Goal: Task Accomplishment & Management: Complete application form

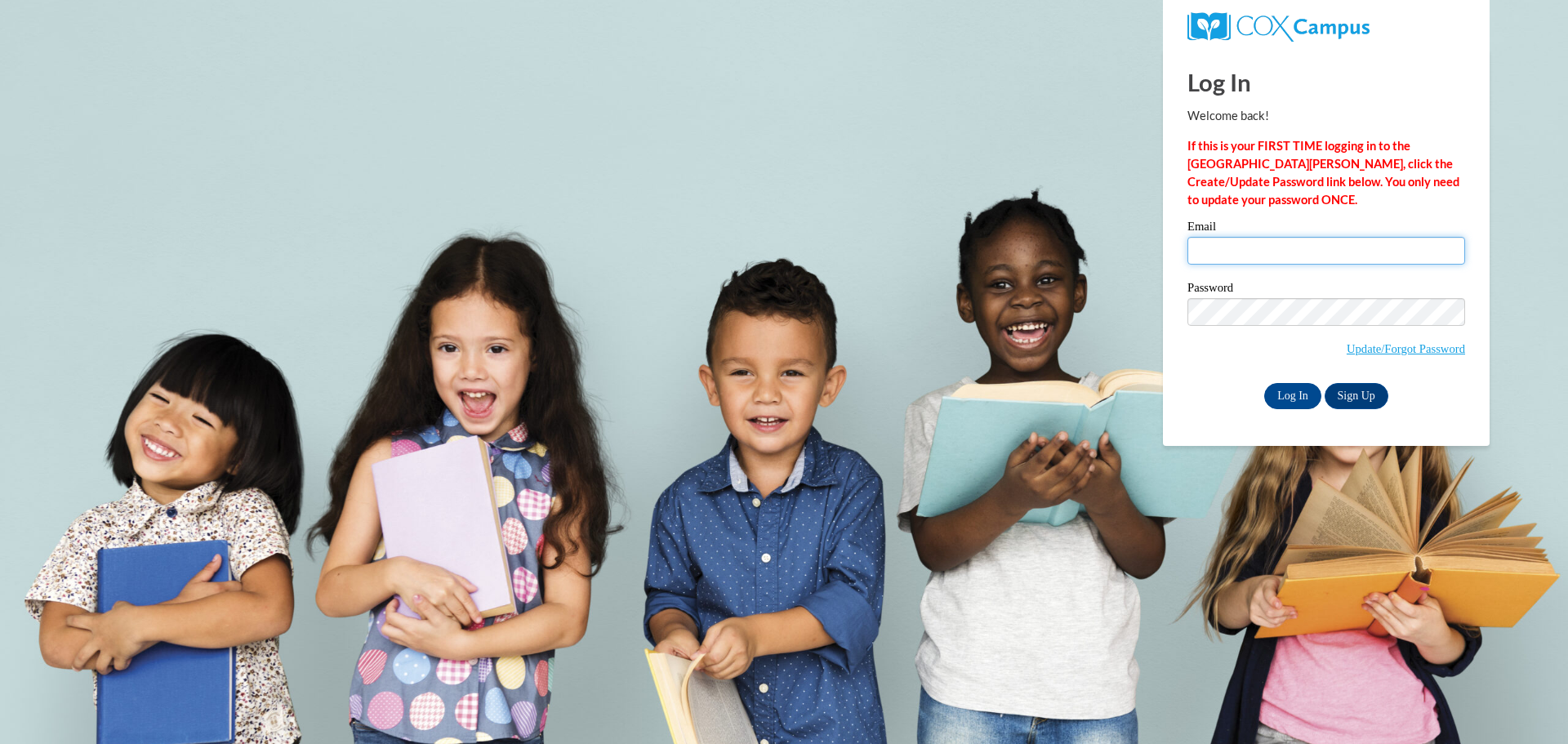
drag, startPoint x: 1229, startPoint y: 246, endPoint x: 1248, endPoint y: 247, distance: 19.0
click at [1229, 246] on input "Email" at bounding box center [1326, 251] width 278 height 27
click at [1248, 247] on input "Email" at bounding box center [1326, 251] width 278 height 27
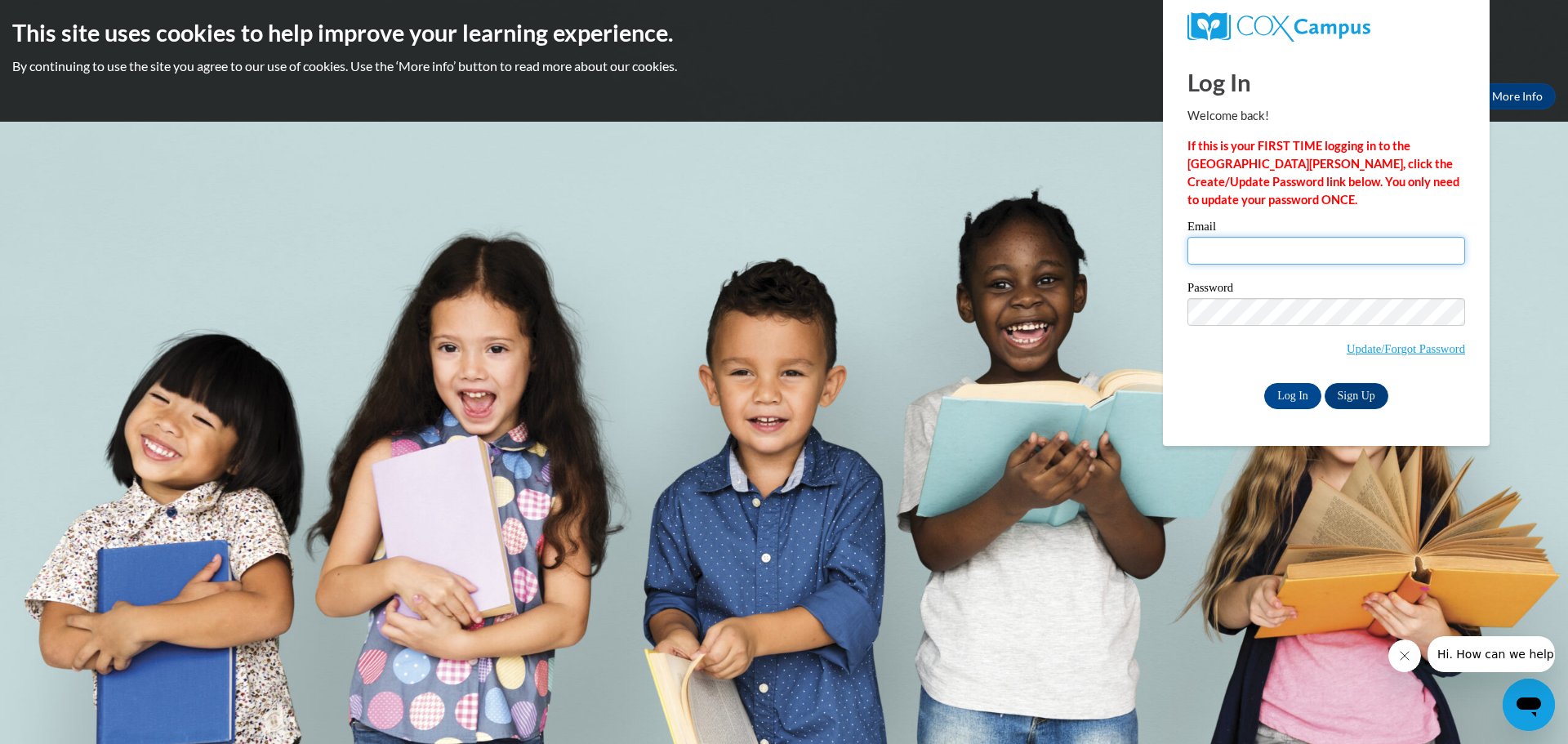
type input "karuna.buthuri@gmail.com"
click at [1288, 398] on input "Log In" at bounding box center [1293, 396] width 57 height 27
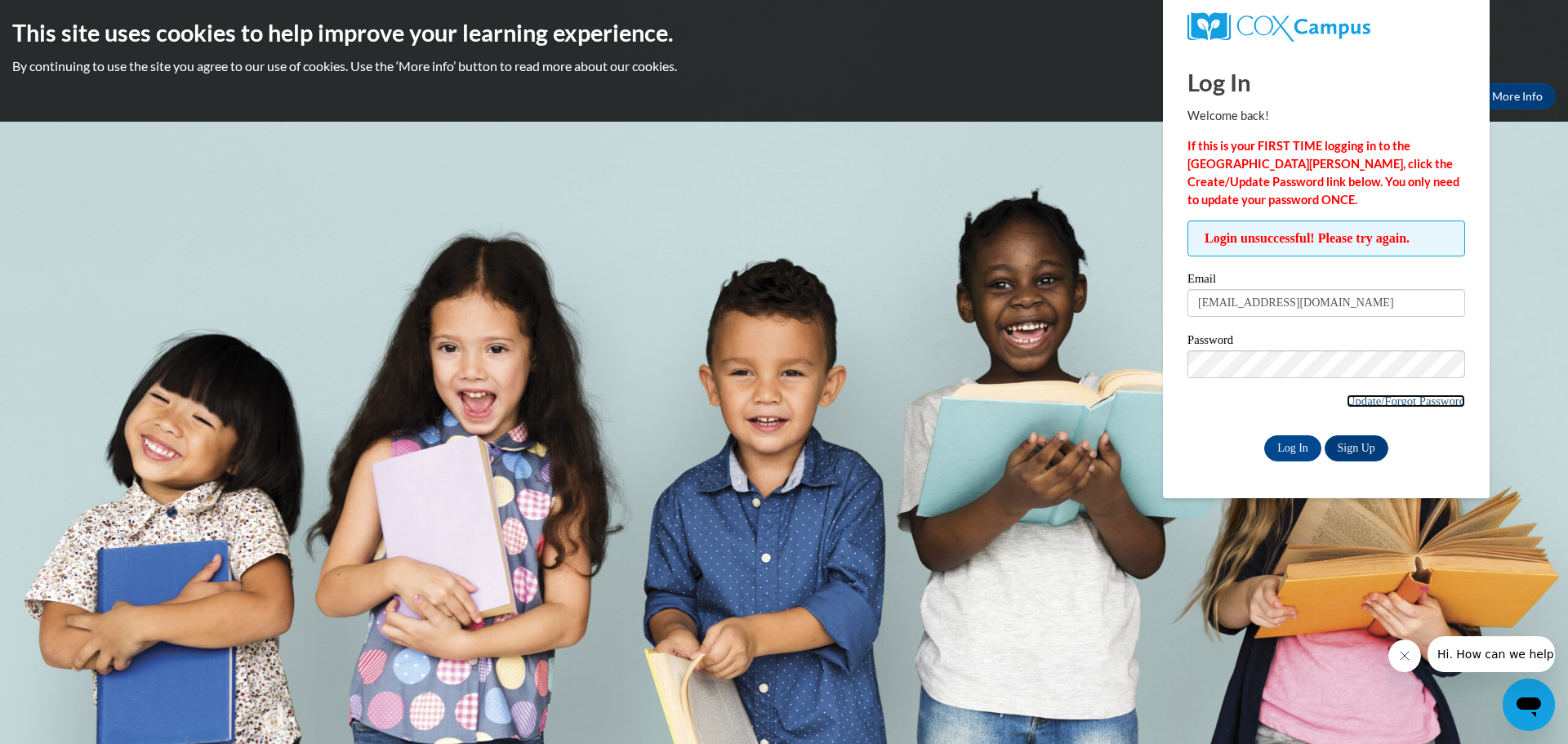
click at [1406, 404] on link "Update/Forgot Password" at bounding box center [1406, 400] width 119 height 13
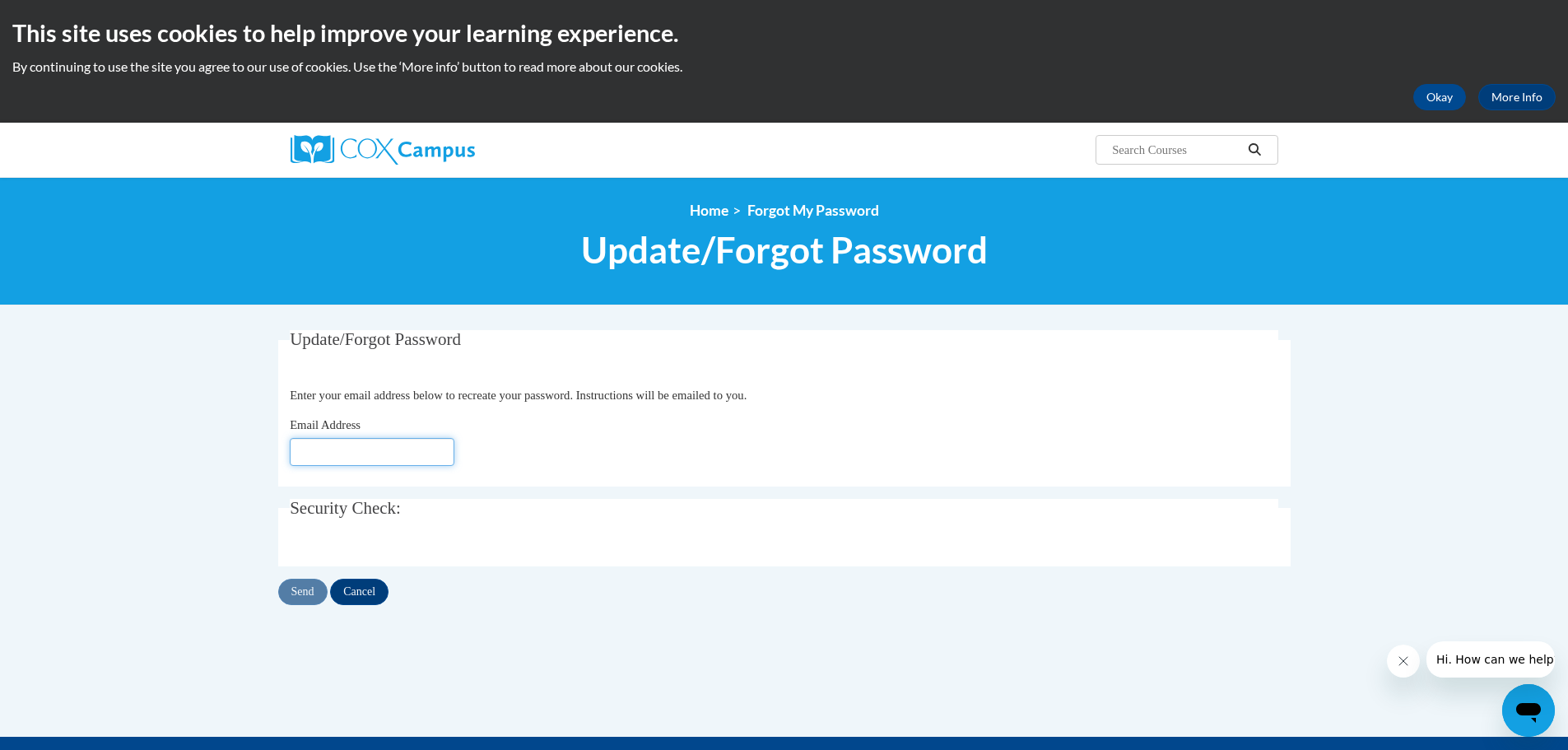
click at [309, 440] on input "Email Address" at bounding box center [371, 452] width 165 height 28
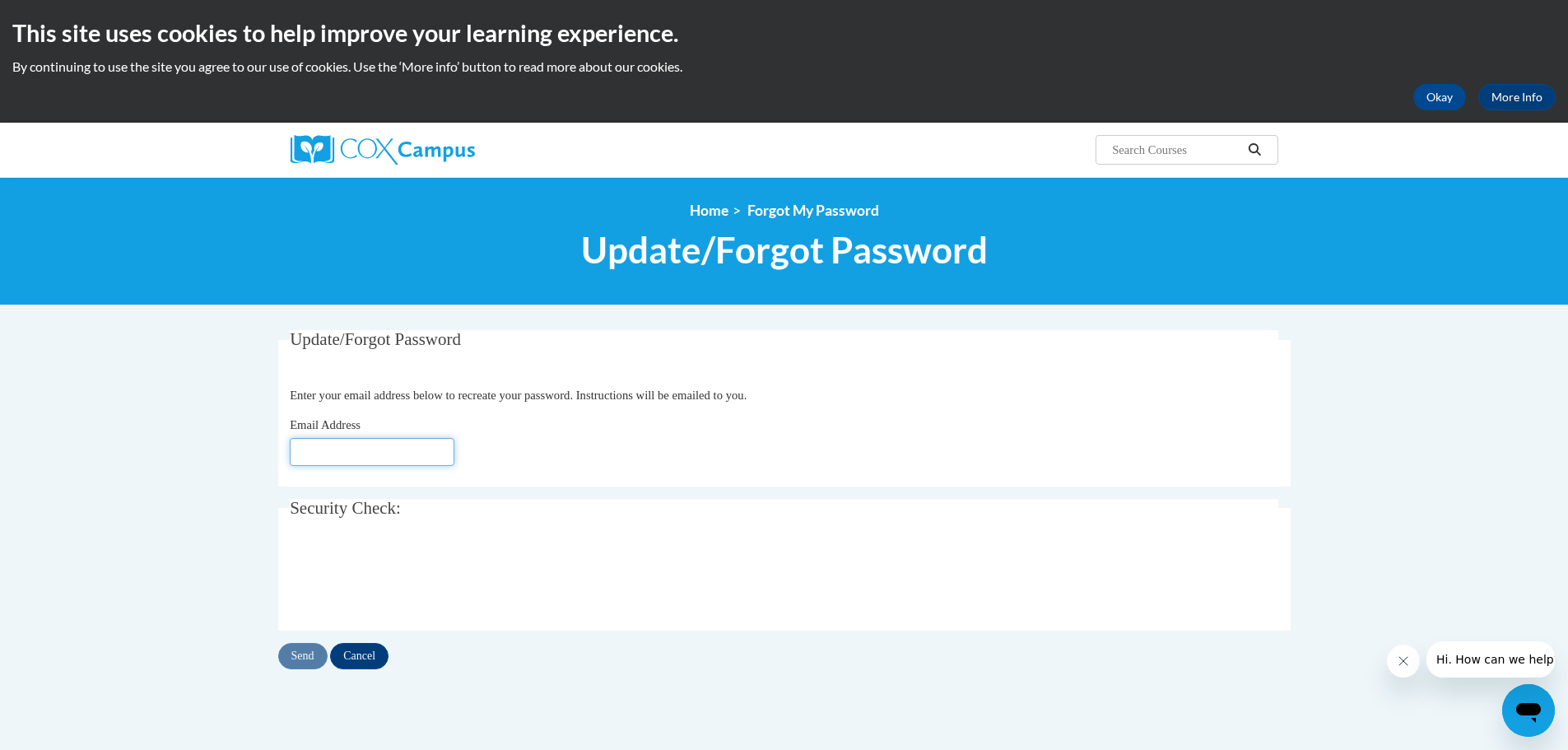
type input "[EMAIL_ADDRESS][DOMAIN_NAME]"
click at [294, 656] on input "Send" at bounding box center [302, 656] width 49 height 27
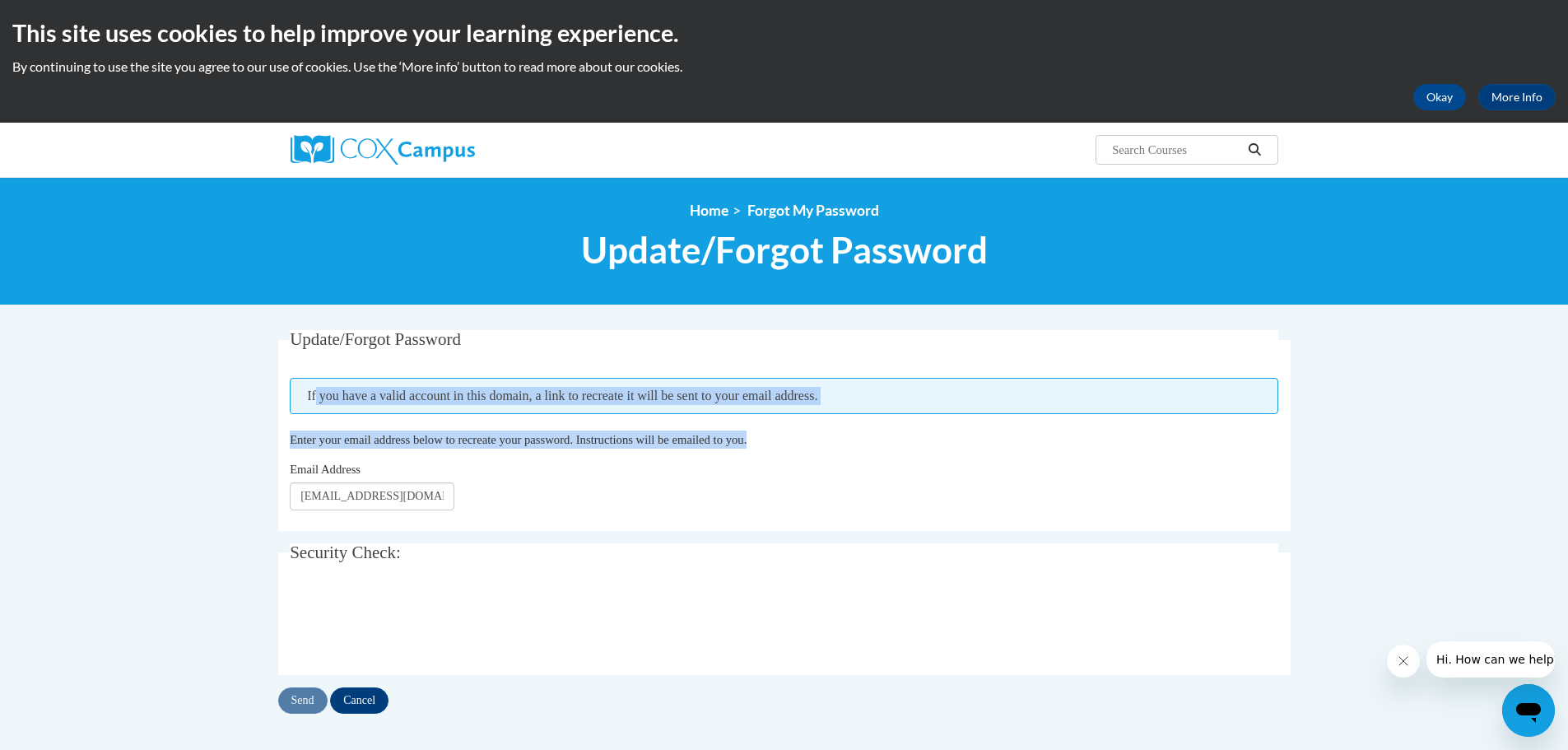
drag, startPoint x: 320, startPoint y: 391, endPoint x: 900, endPoint y: 415, distance: 580.5
click at [903, 415] on fieldset "Update/Forgot Password Please enter your email address If you have a valid acco…" at bounding box center [784, 430] width 1012 height 201
drag, startPoint x: 853, startPoint y: 441, endPoint x: 834, endPoint y: 440, distance: 19.0
click at [852, 441] on p "Enter your email address below to recreate your password. Instructions will be …" at bounding box center [783, 440] width 988 height 18
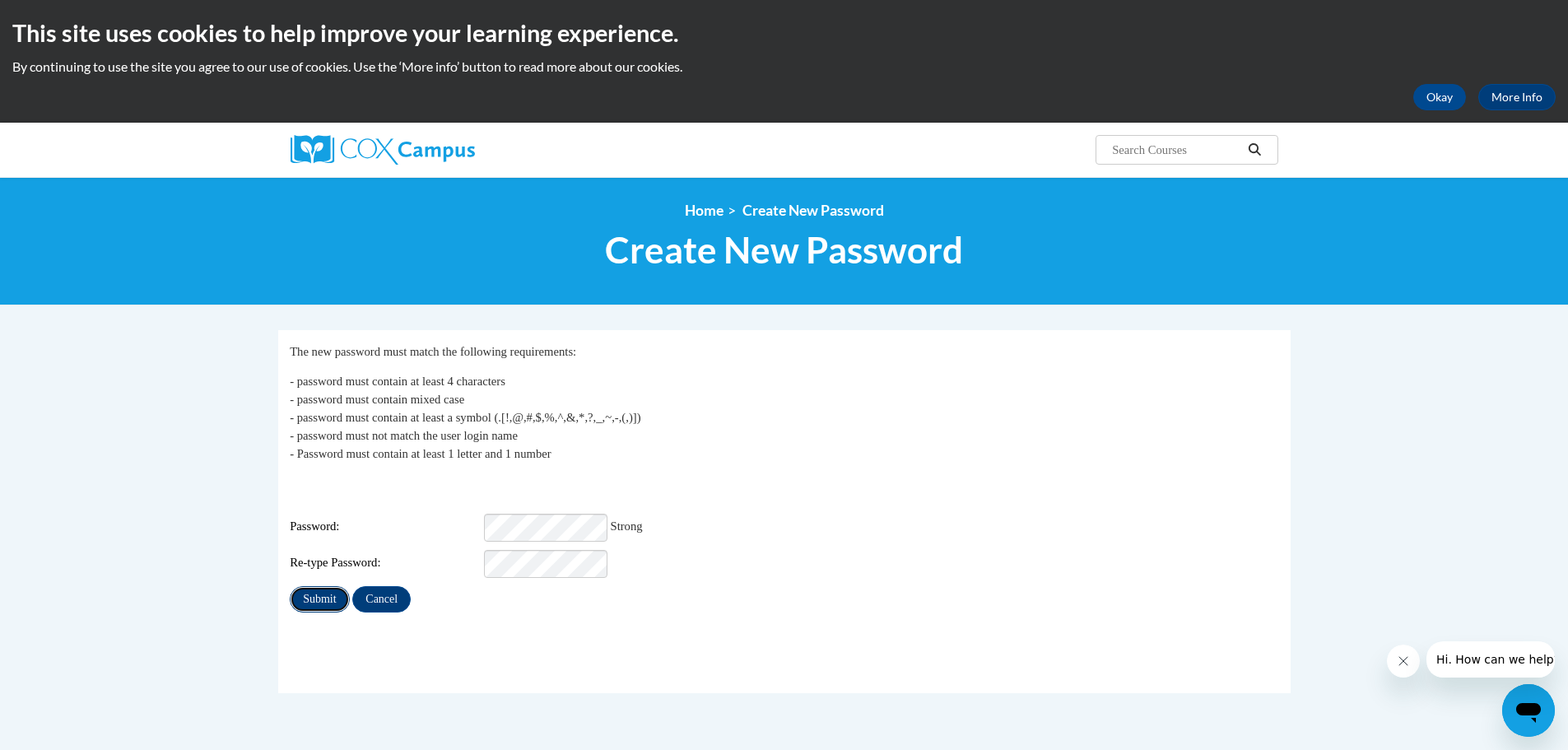
click at [319, 586] on input "Submit" at bounding box center [319, 599] width 59 height 27
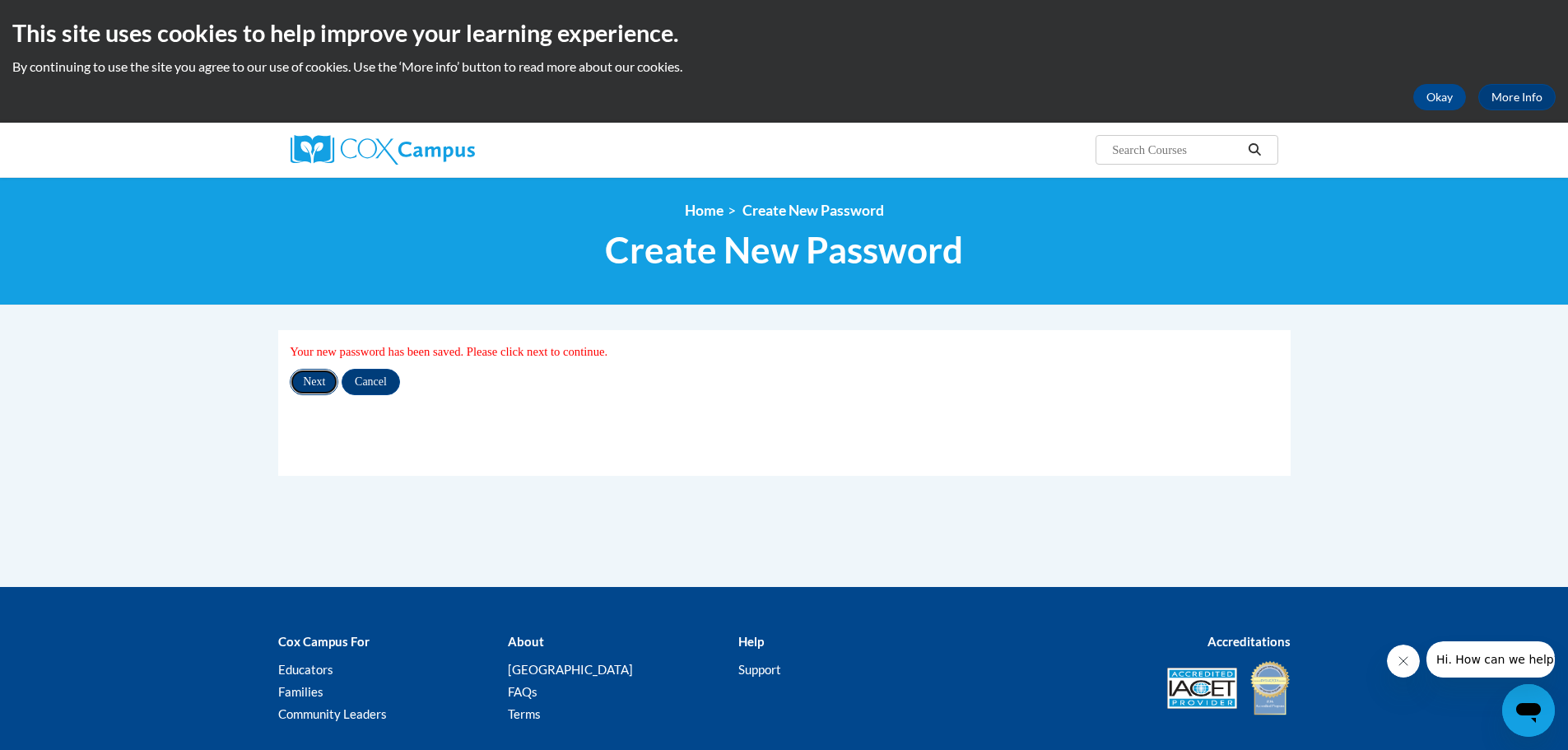
click at [309, 377] on input "Next" at bounding box center [314, 382] width 48 height 27
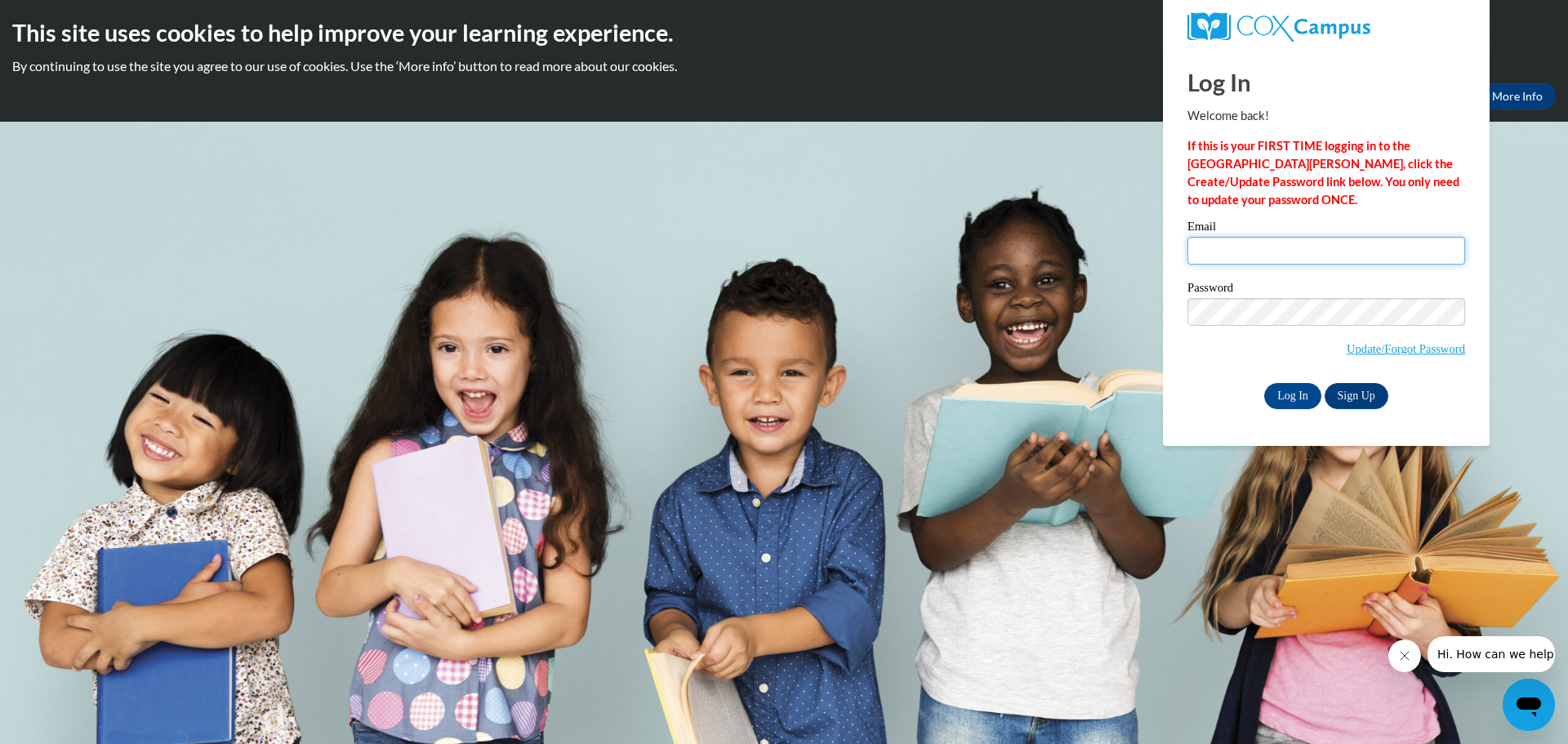
type input "[EMAIL_ADDRESS][DOMAIN_NAME]"
click at [1293, 390] on input "Log In" at bounding box center [1293, 396] width 57 height 27
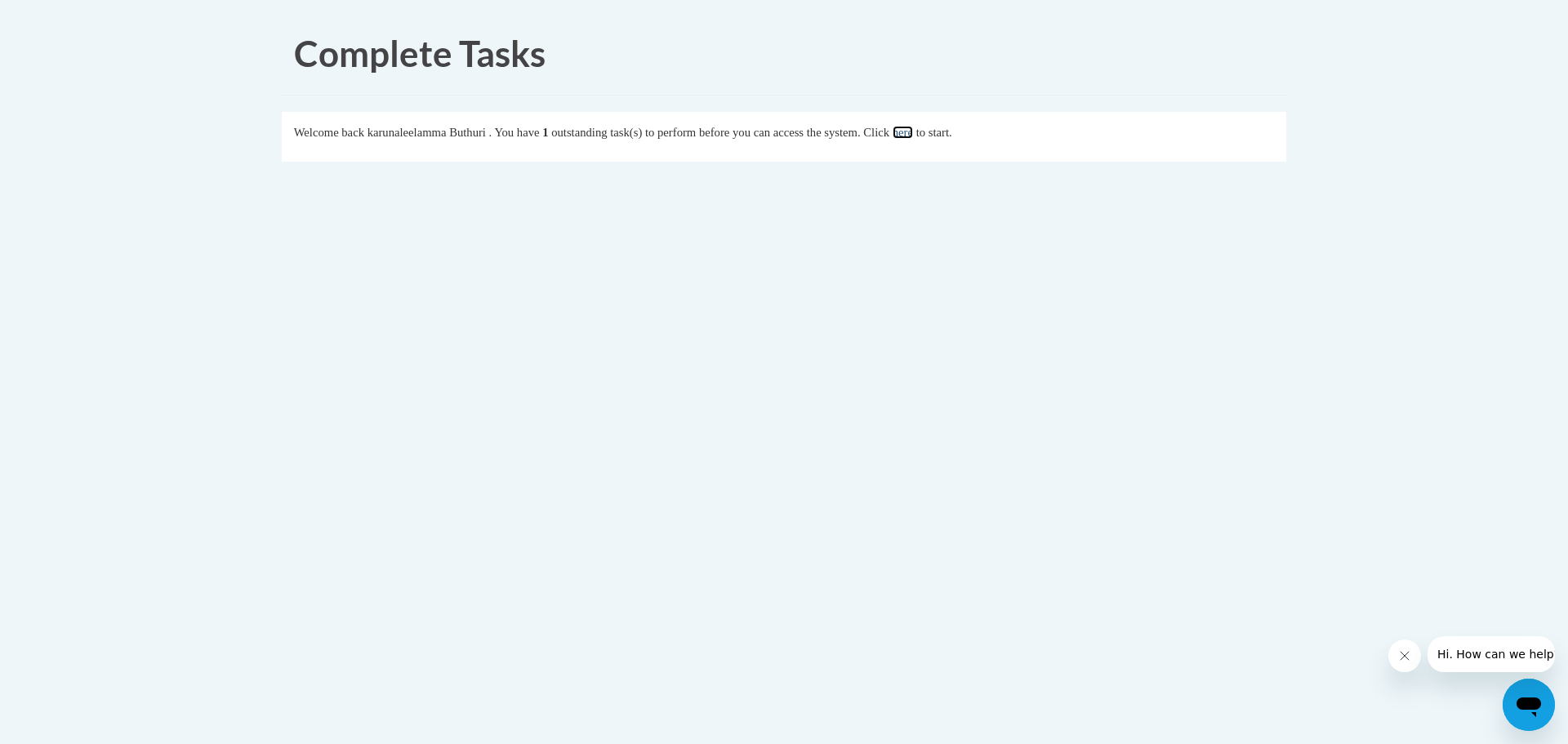
click at [913, 130] on link "here" at bounding box center [903, 132] width 21 height 13
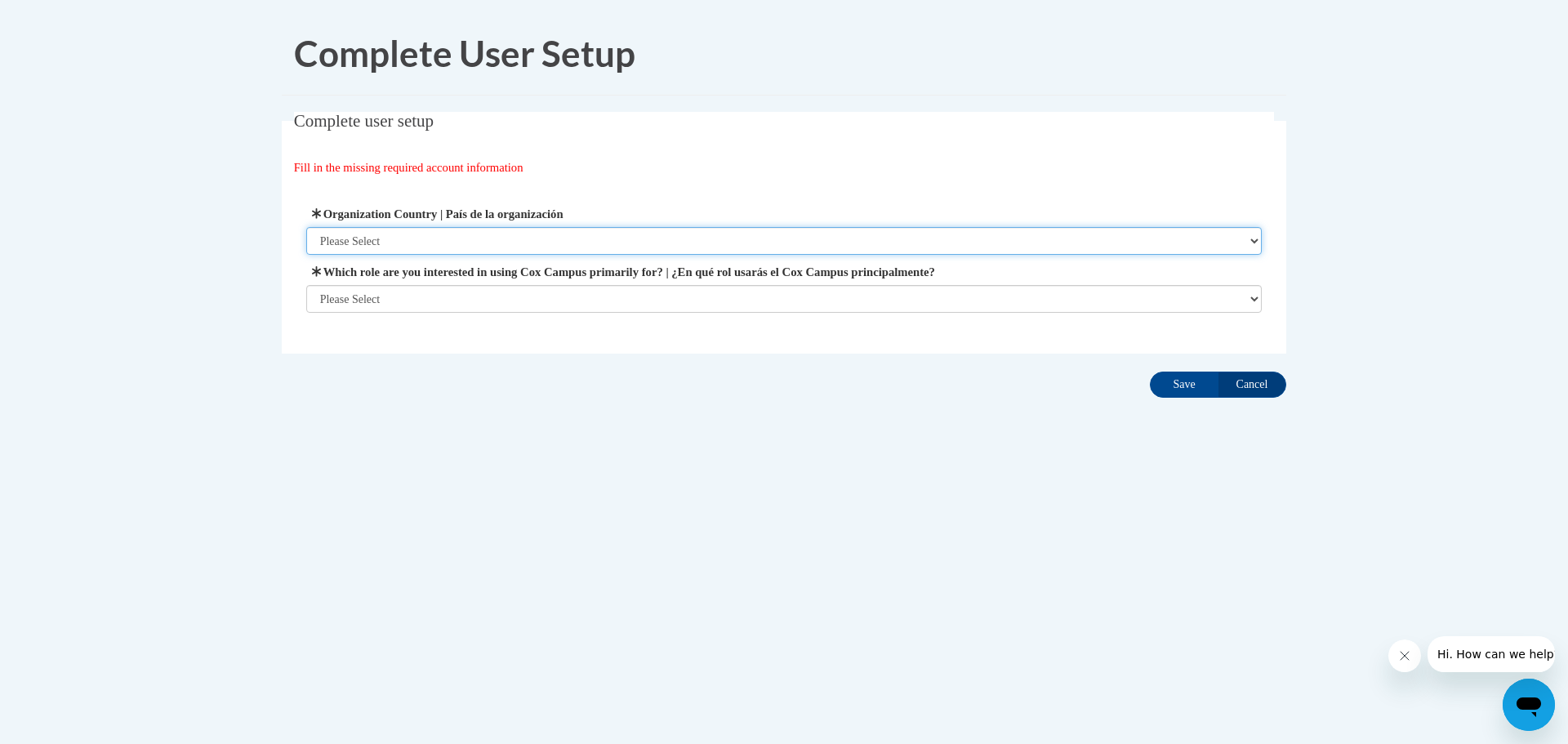
click at [450, 236] on select "Please Select United States | Estados Unidos Outside of the United States | Fue…" at bounding box center [784, 241] width 957 height 27
select select "ad49bcad-a171-4b2e-b99c-48b446064914"
click at [306, 227] on select "Please Select United States | Estados Unidos Outside of the United States | Fue…" at bounding box center [784, 241] width 957 height 27
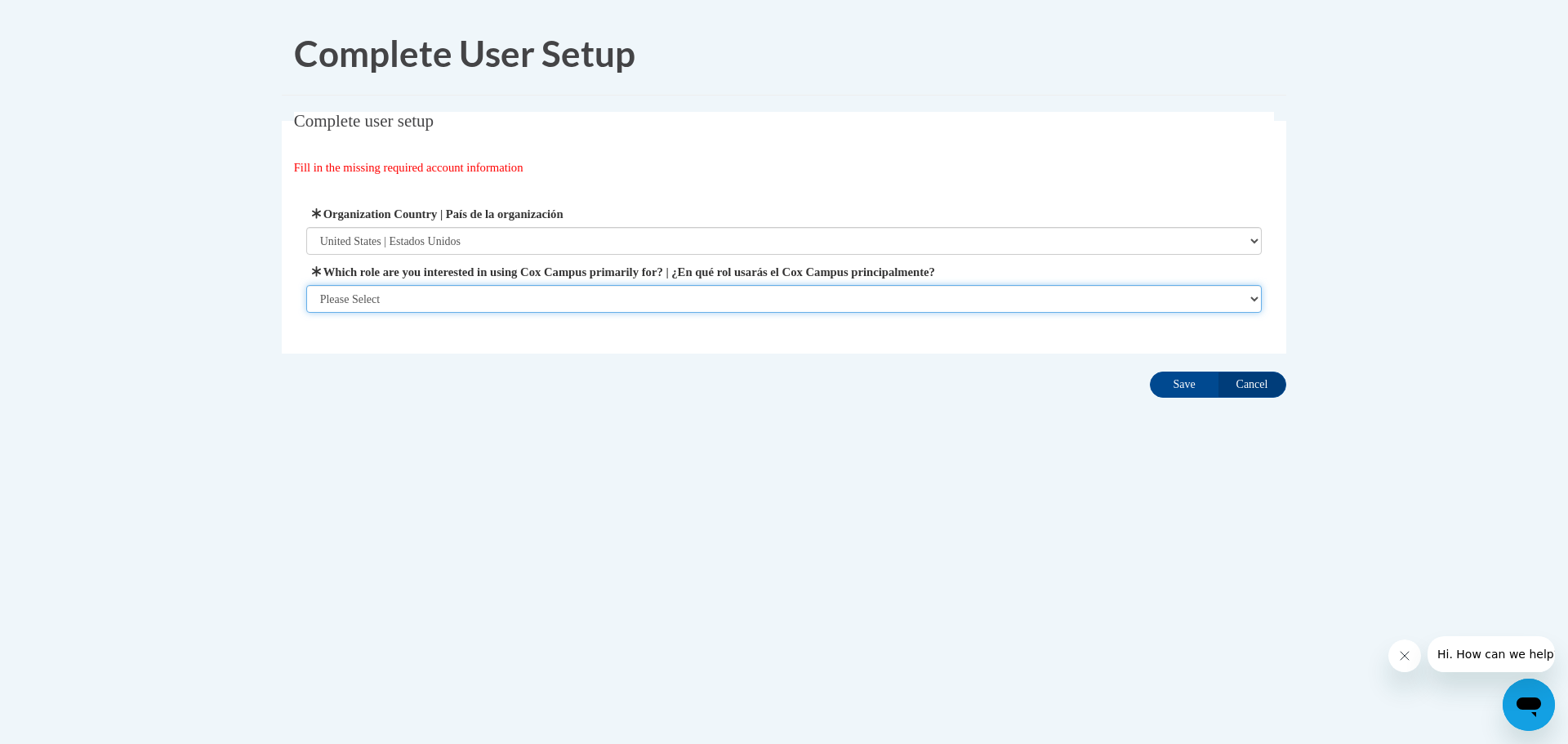
click at [492, 293] on select "Please Select College/University | Colegio/Universidad Community/Nonprofit Part…" at bounding box center [784, 298] width 957 height 27
select select "fbf2d438-af2f-41f8-98f1-81c410e29de3"
click at [306, 313] on select "Please Select College/University | Colegio/Universidad Community/Nonprofit Part…" at bounding box center [784, 298] width 957 height 27
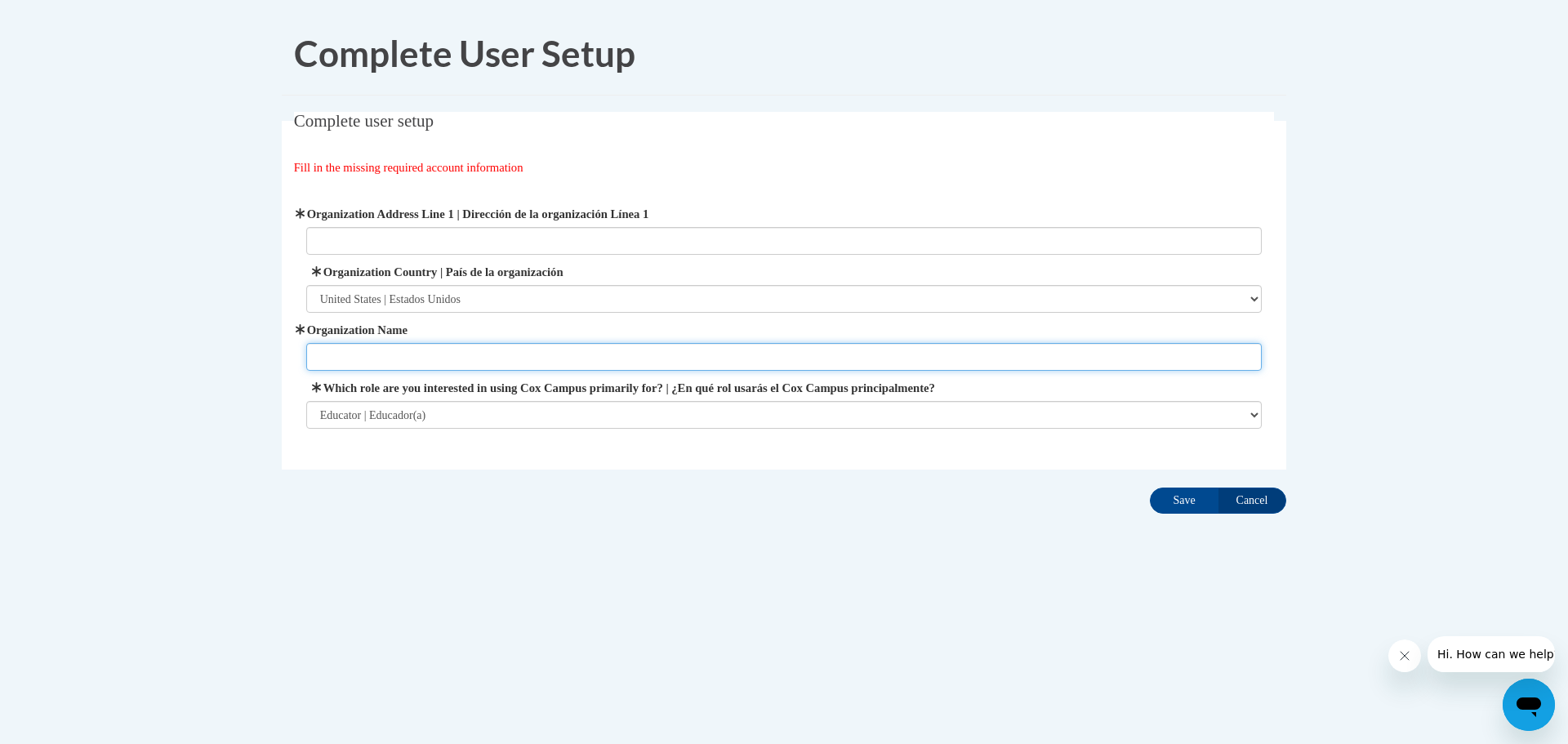
click at [392, 356] on input "Organization Name" at bounding box center [784, 357] width 957 height 27
type input "BrightHorizons"
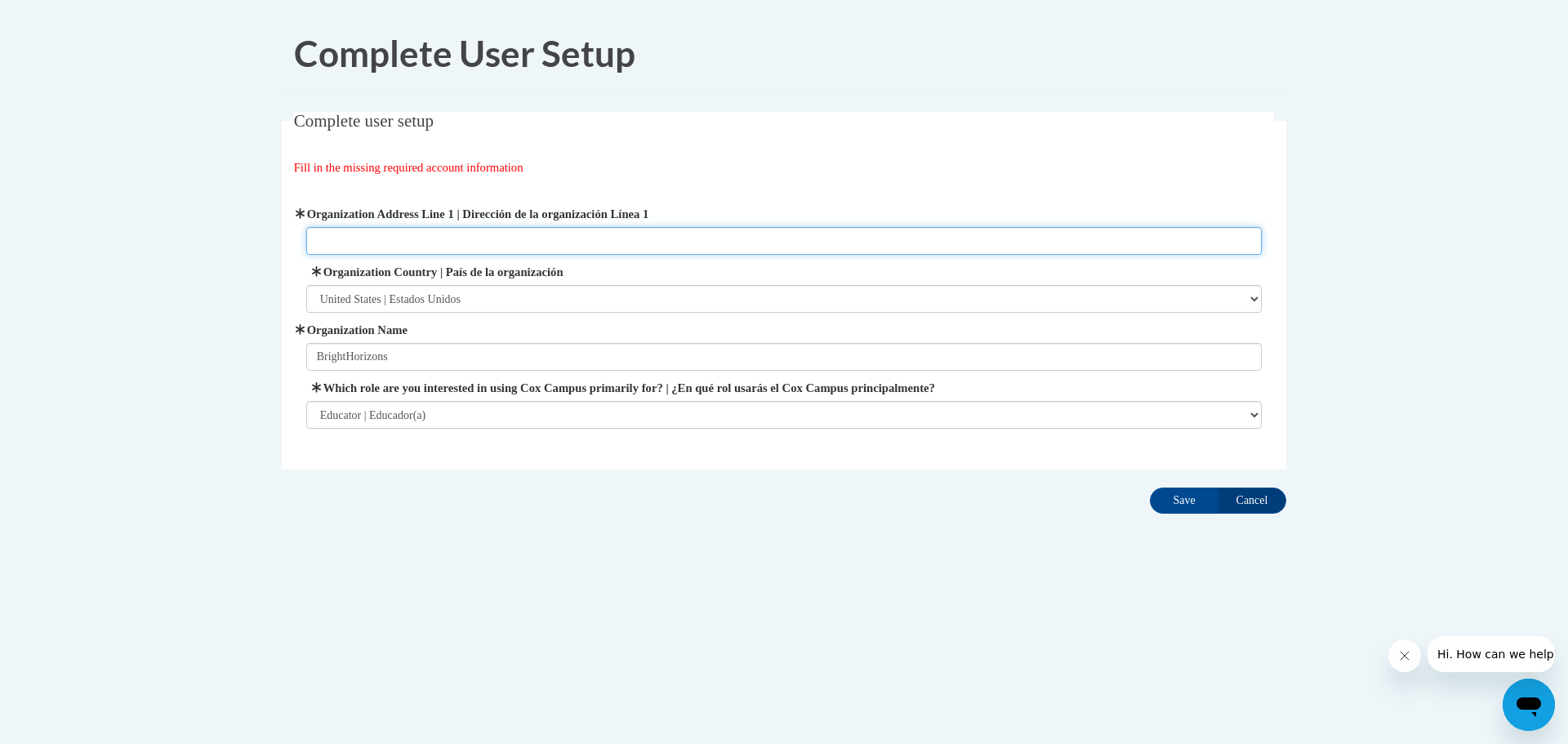
click at [357, 247] on input "Organization Address Line 1 | Dirección de la organización Línea 1" at bounding box center [784, 241] width 957 height 27
click at [421, 239] on input "Organization Address Line 1 | Dirección de la organización Línea 1" at bounding box center [784, 241] width 957 height 27
paste input "2455 Paces Ferry Rd SE Atlanta, GA 30339"
type input "2455 Paces Ferry Rd SE Atlanta, GA 30339"
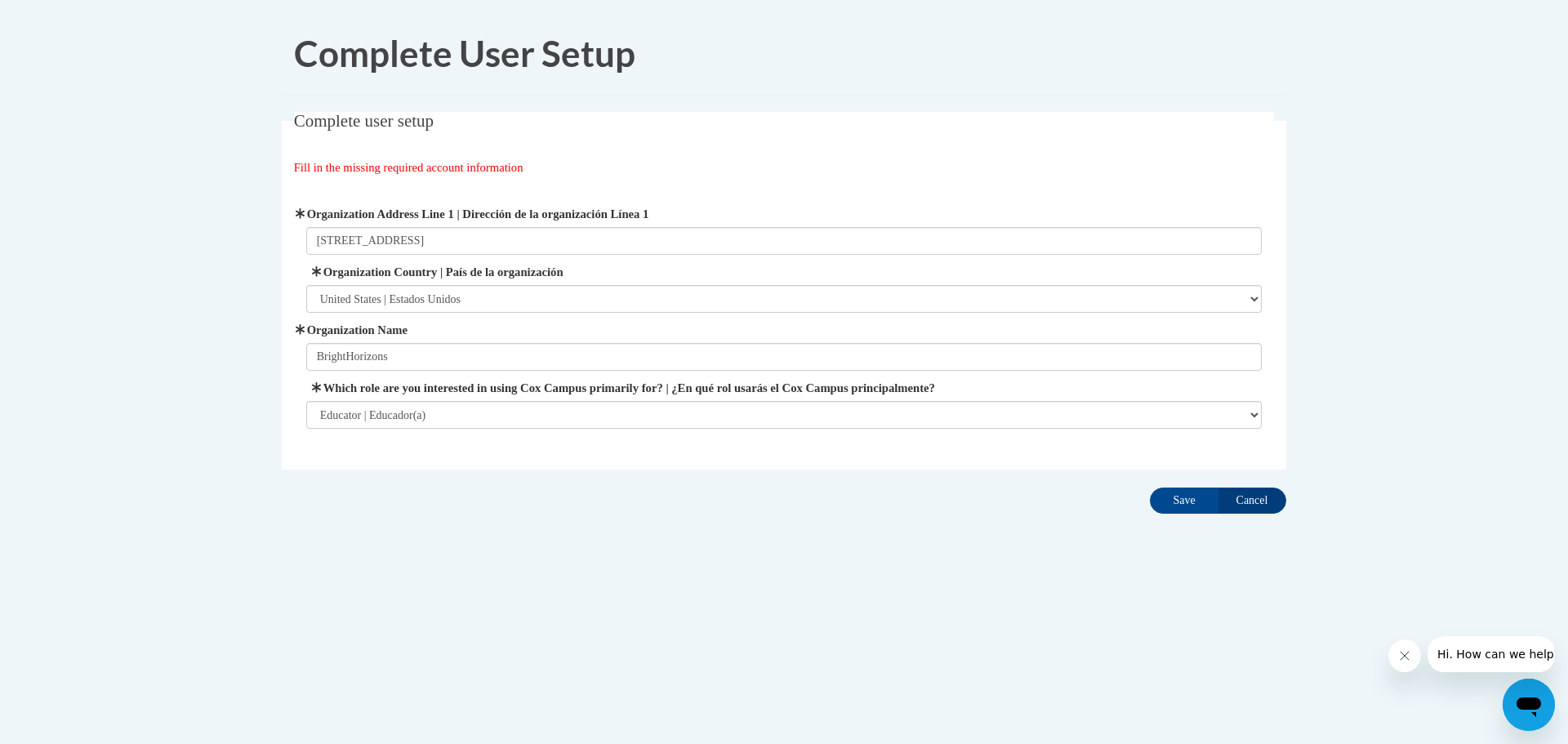
click at [722, 564] on div "Complete User Setup Complete user setup Fill in the missing required account in…" at bounding box center [784, 315] width 1029 height 605
click at [592, 551] on div "Complete User Setup Complete user setup Fill in the missing required account in…" at bounding box center [784, 315] width 1029 height 605
click at [410, 352] on input "BrightHorizons" at bounding box center [784, 357] width 957 height 27
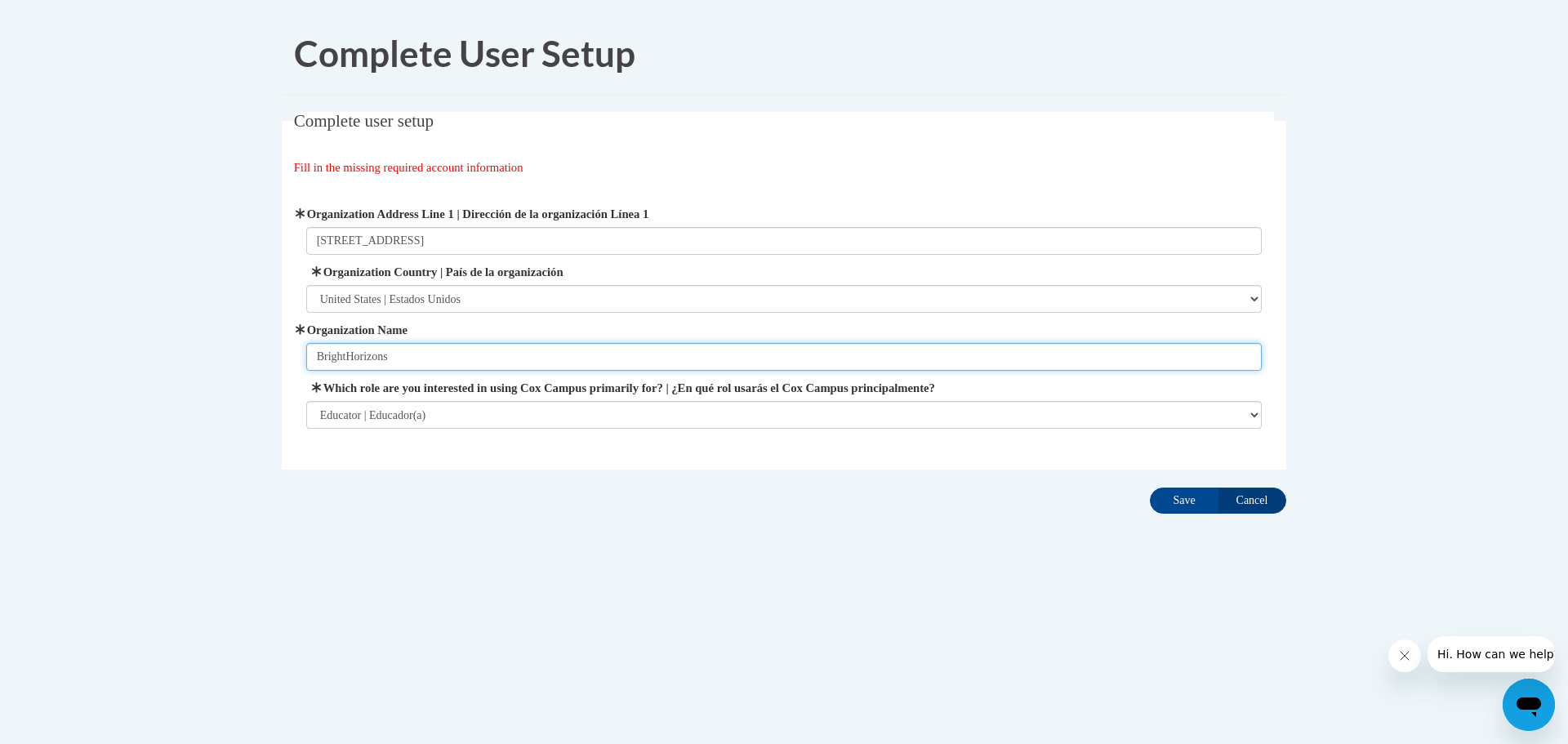
paste input "Horizons' Little Apron Academy"
type input "Bright Horizons' Little Apron Academy"
click at [539, 484] on div "Complete user setup Fill in the missing required account information User Profi…" at bounding box center [784, 316] width 1029 height 409
click at [1189, 497] on input "Save" at bounding box center [1184, 500] width 68 height 27
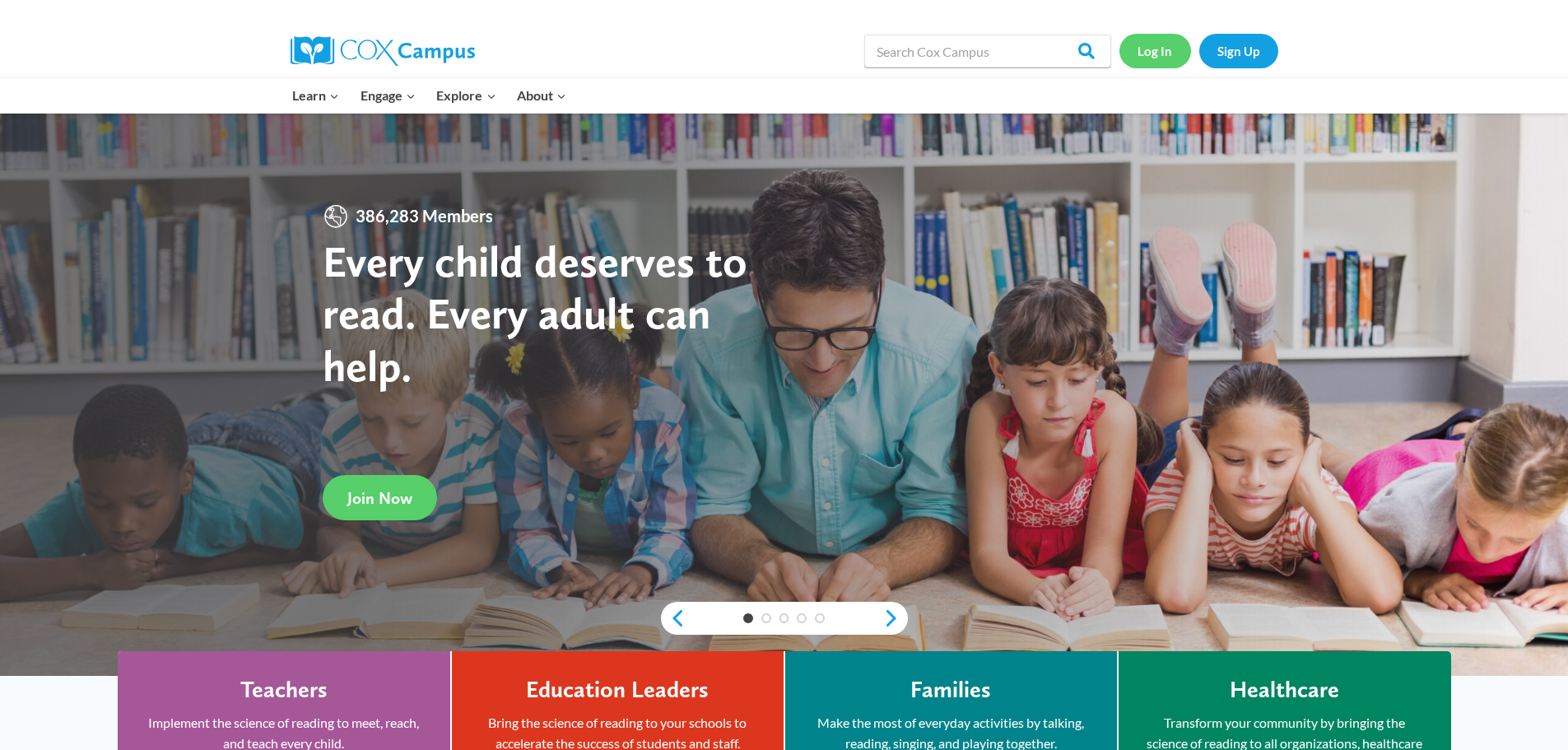
click at [1167, 48] on link "Log In" at bounding box center [1154, 50] width 72 height 34
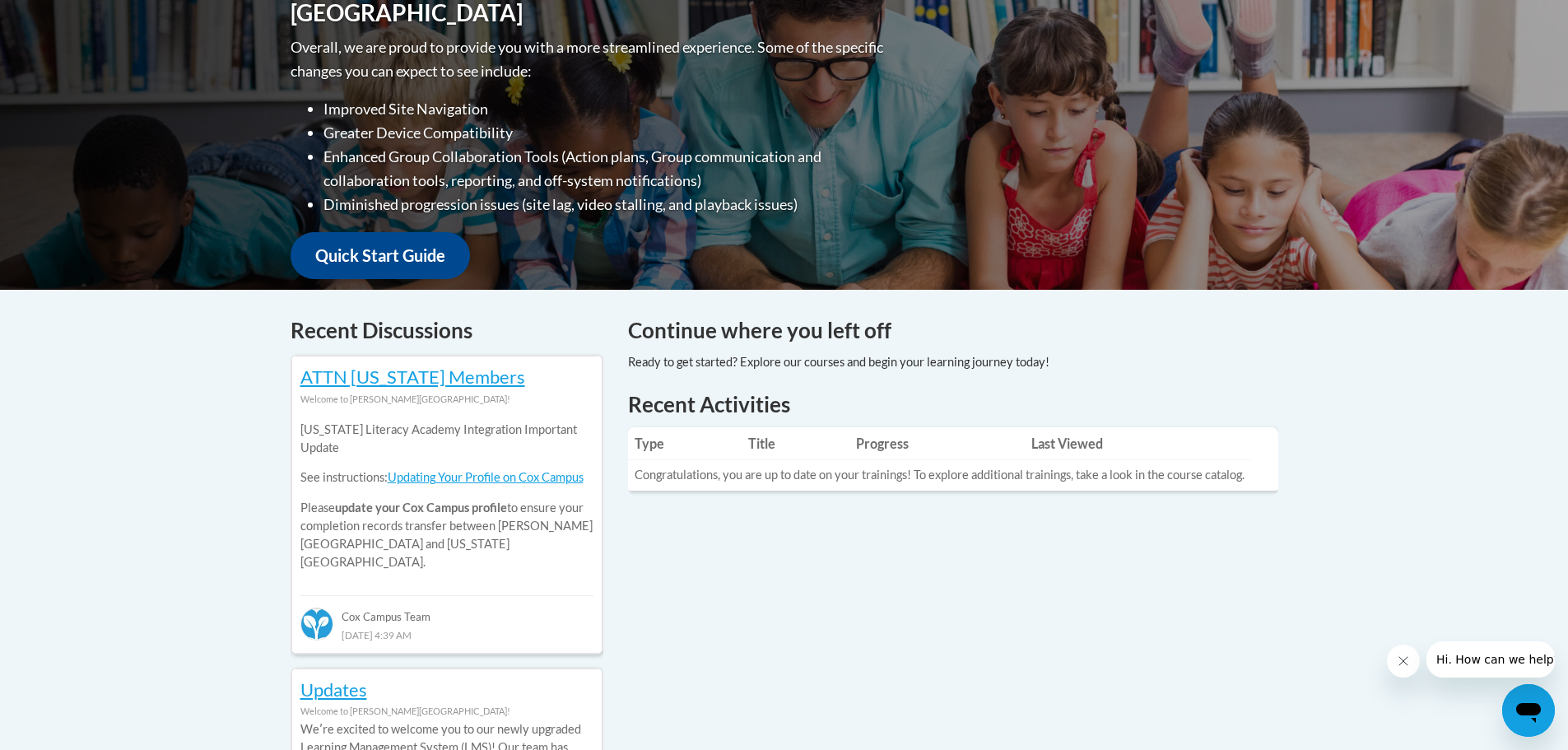
scroll to position [412, 0]
drag, startPoint x: 730, startPoint y: 476, endPoint x: 918, endPoint y: 477, distance: 188.0
click at [918, 477] on td "Congratulations, you are up to date on your trainings! To explore additional tr…" at bounding box center [939, 474] width 623 height 30
click at [964, 484] on td "Congratulations, you are up to date on your trainings! To explore additional tr…" at bounding box center [939, 474] width 623 height 30
drag, startPoint x: 924, startPoint y: 473, endPoint x: 1270, endPoint y: 478, distance: 346.0
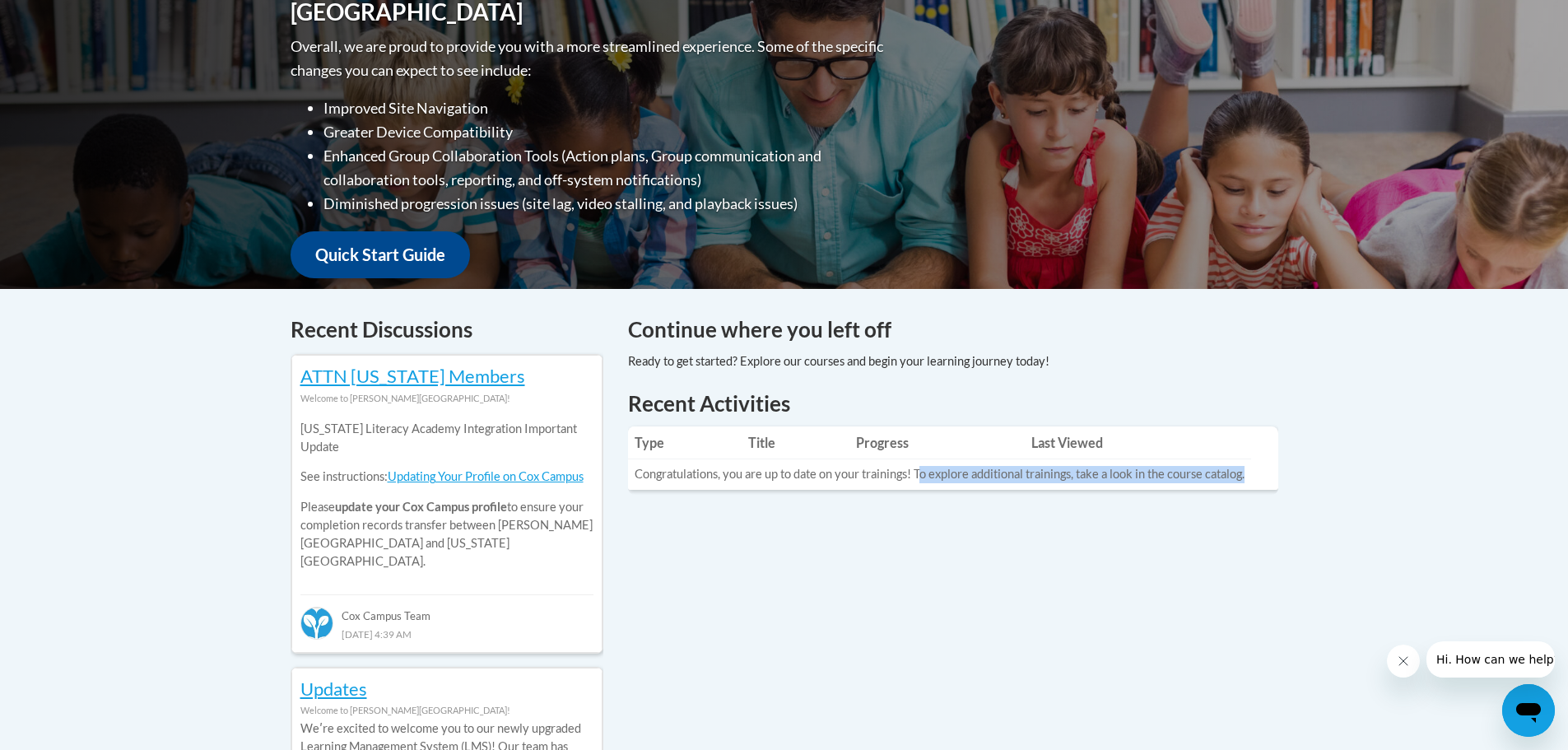
click at [1270, 478] on table "Type Title Progress Last Viewed Congratulations, you are up to date on your tra…" at bounding box center [953, 459] width 650 height 64
drag, startPoint x: 1189, startPoint y: 503, endPoint x: 1139, endPoint y: 507, distance: 50.2
click at [1188, 503] on div "Recent Activities Type Title Progress Last Viewed Congratulations, you are up t…" at bounding box center [953, 453] width 675 height 128
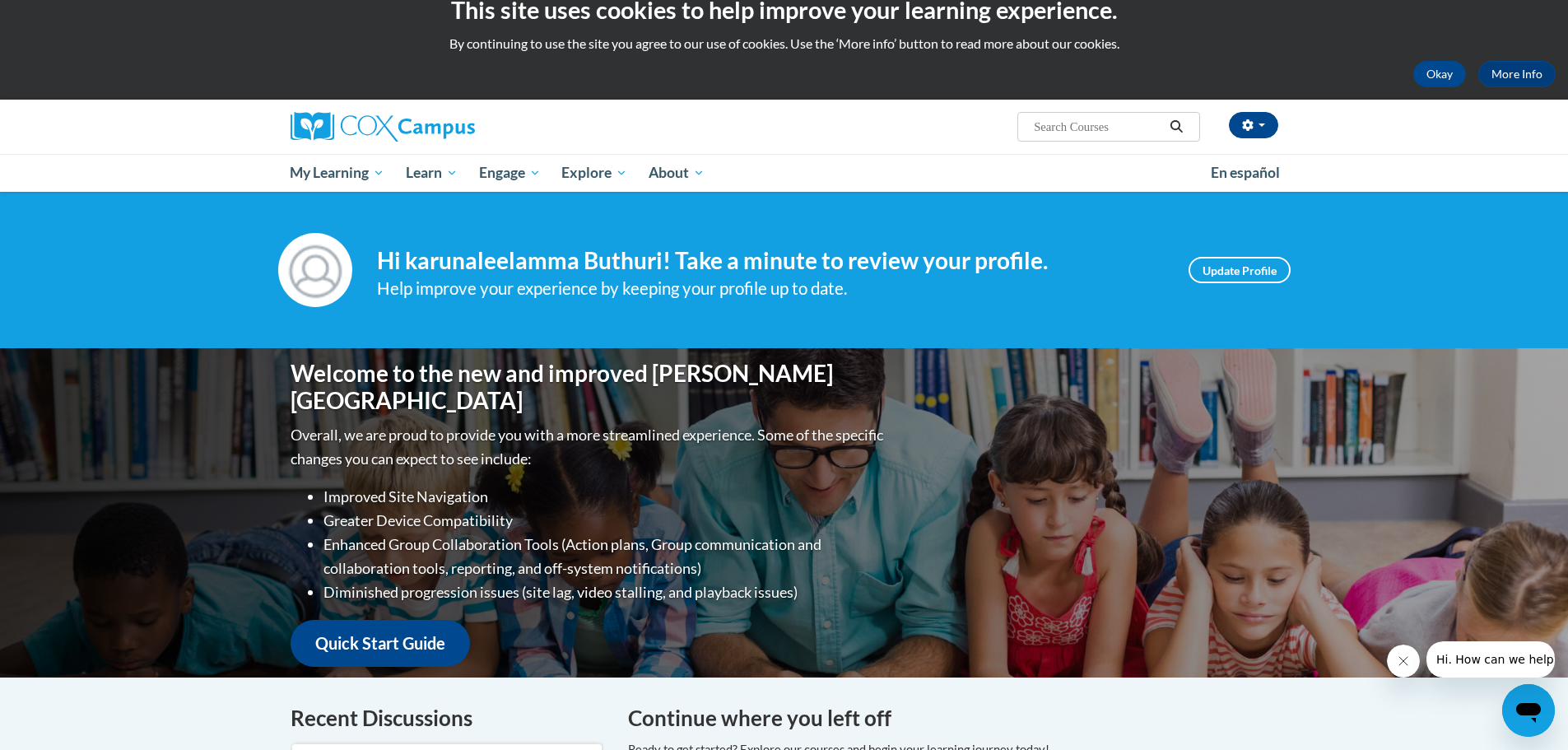
scroll to position [0, 0]
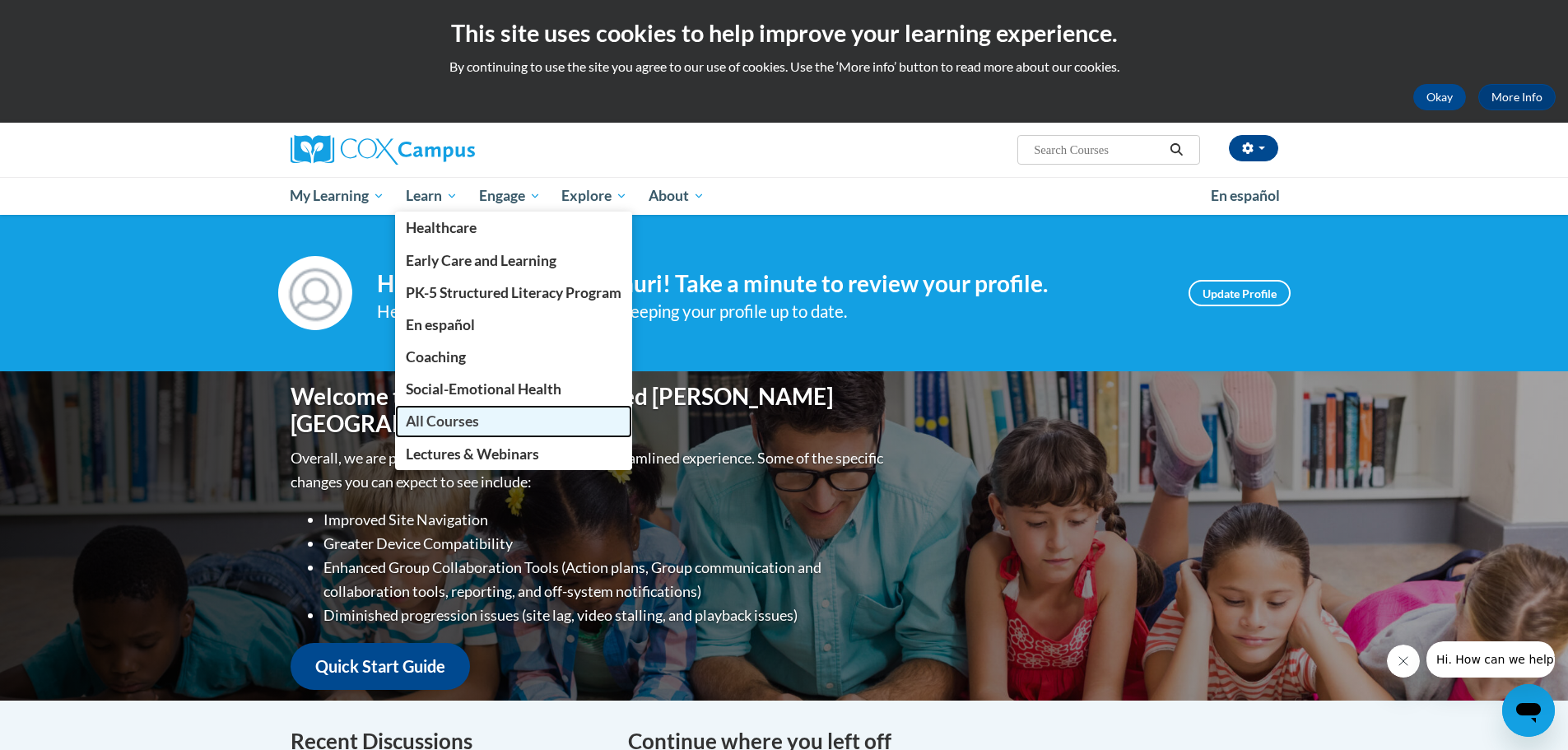
click at [476, 426] on span "All Courses" at bounding box center [442, 422] width 73 height 17
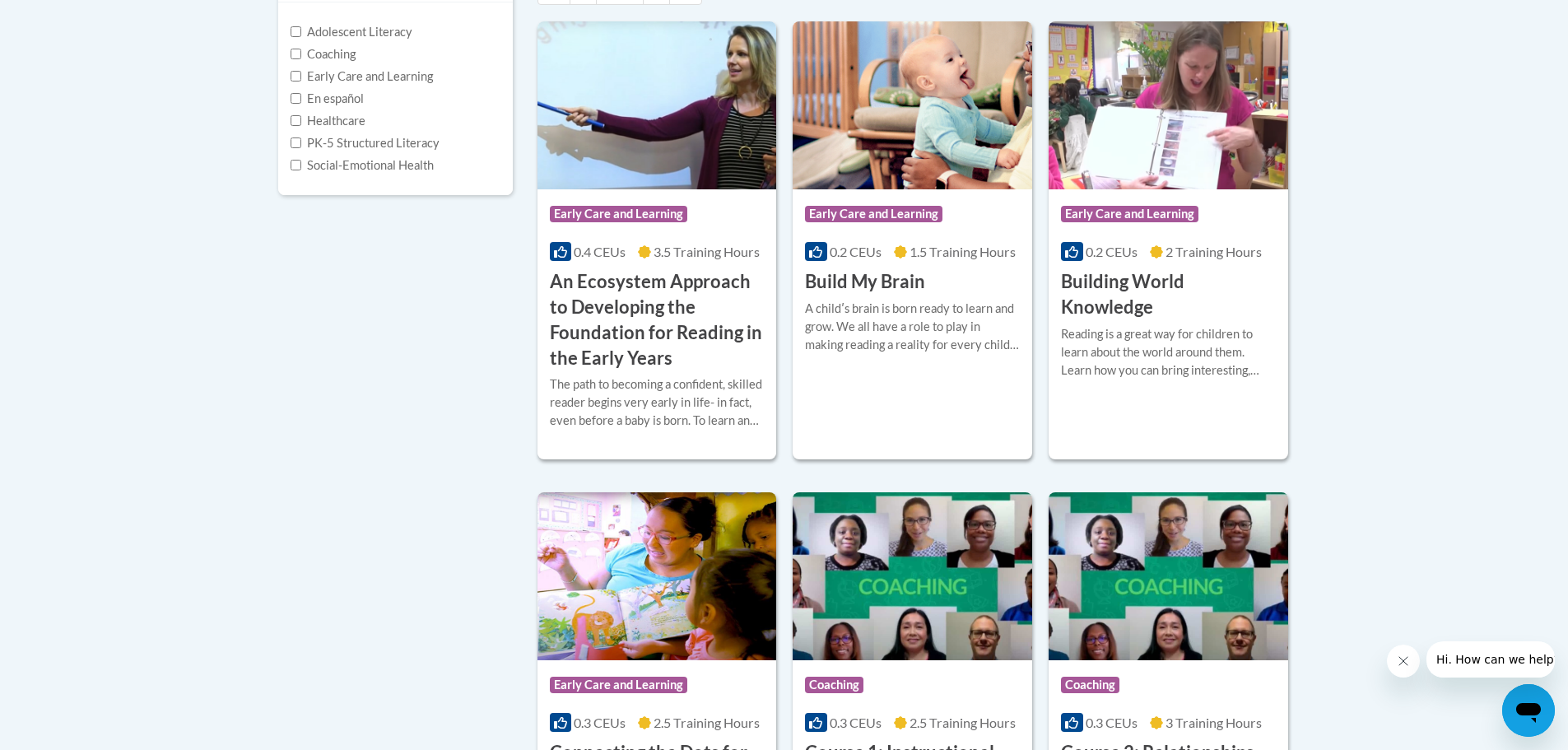
scroll to position [83, 0]
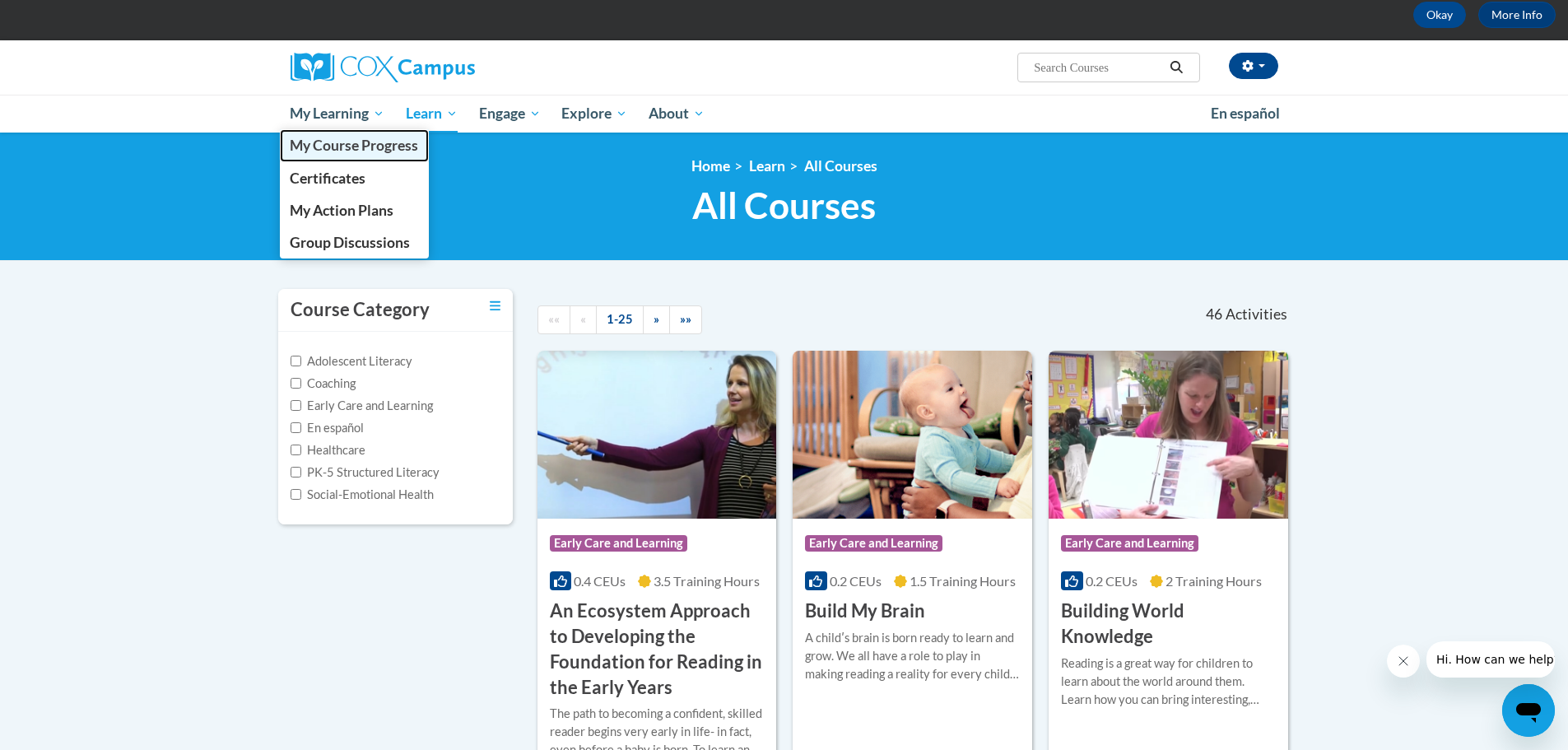
click at [369, 153] on span "My Course Progress" at bounding box center [353, 146] width 128 height 17
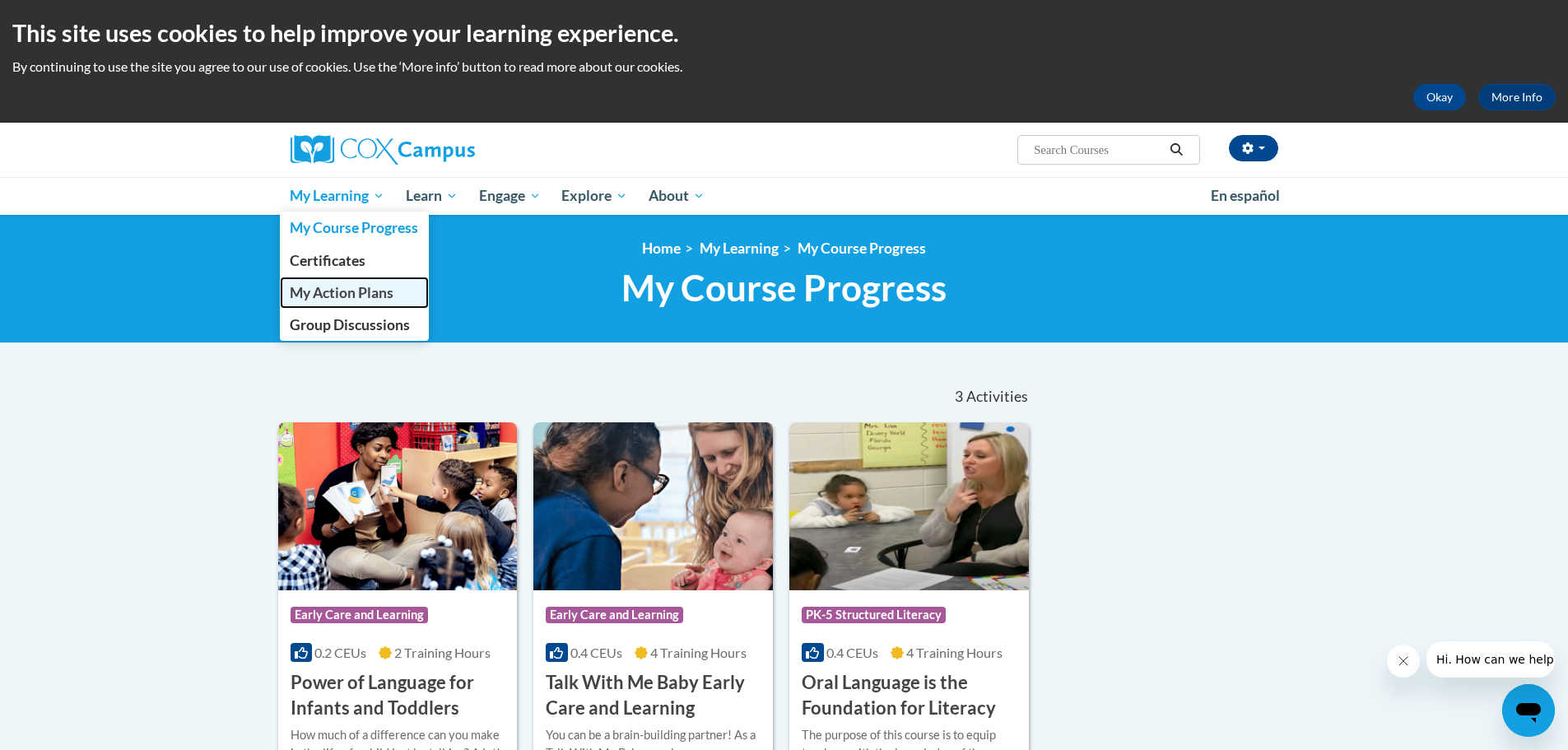
click at [348, 289] on span "My Action Plans" at bounding box center [341, 293] width 103 height 17
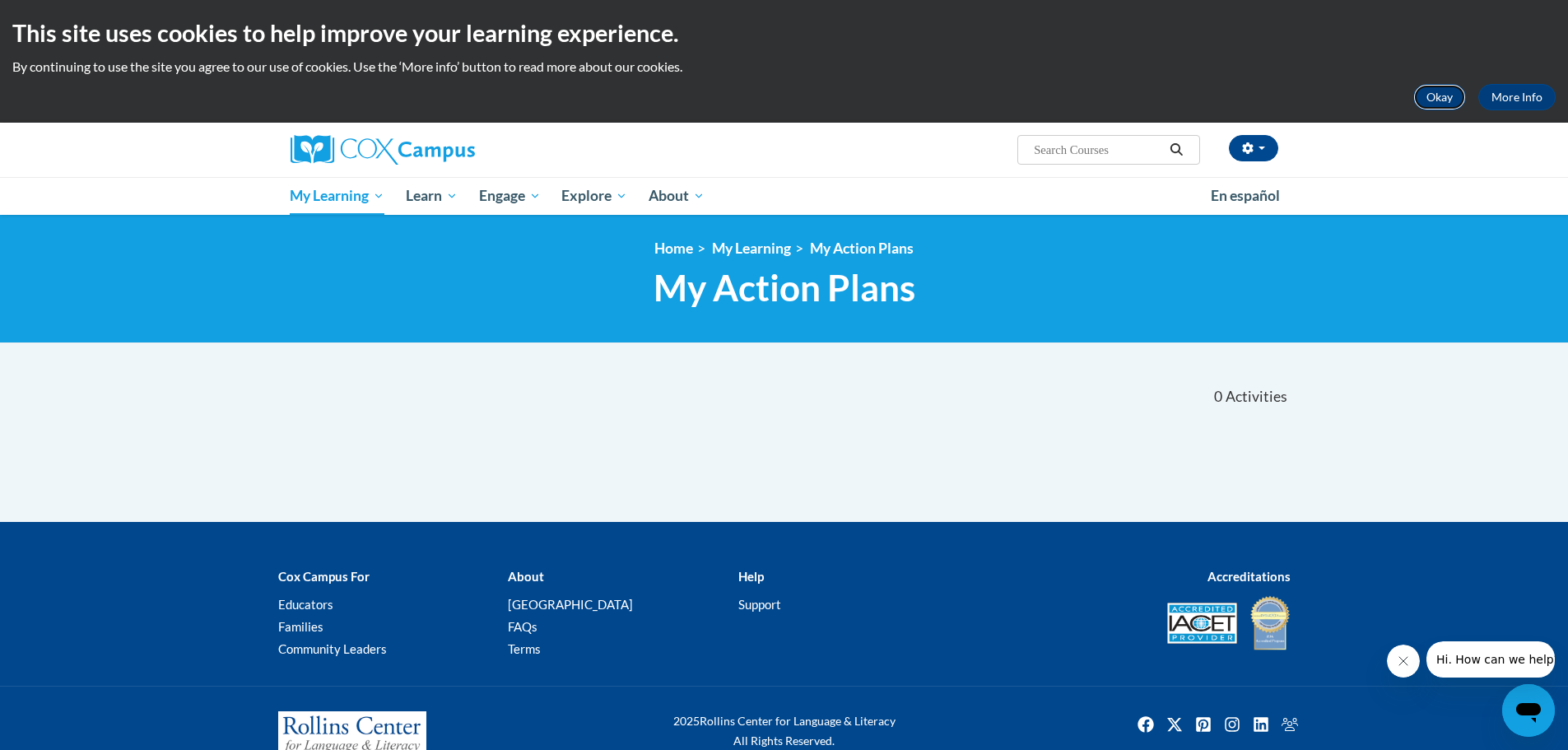
click at [1444, 96] on button "Okay" at bounding box center [1439, 97] width 53 height 27
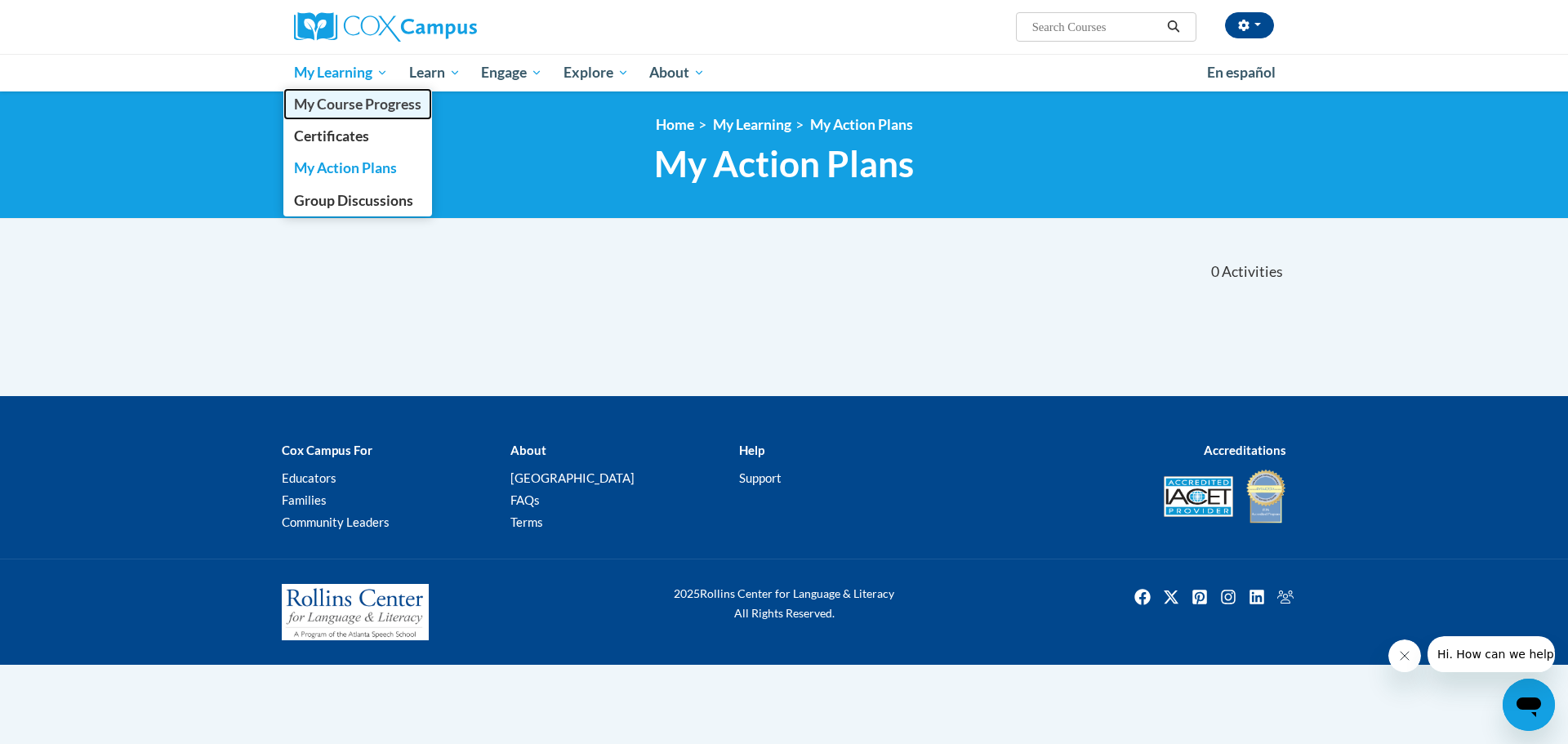
click at [356, 109] on span "My Course Progress" at bounding box center [357, 104] width 127 height 17
